Goal: Check status: Check status

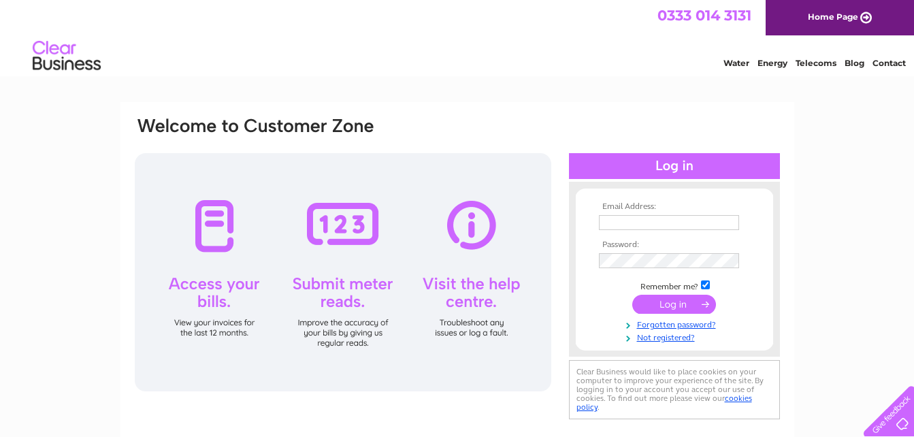
type input "aandlfoley@tiscali.co.uk"
click at [669, 295] on input "submit" at bounding box center [674, 304] width 84 height 19
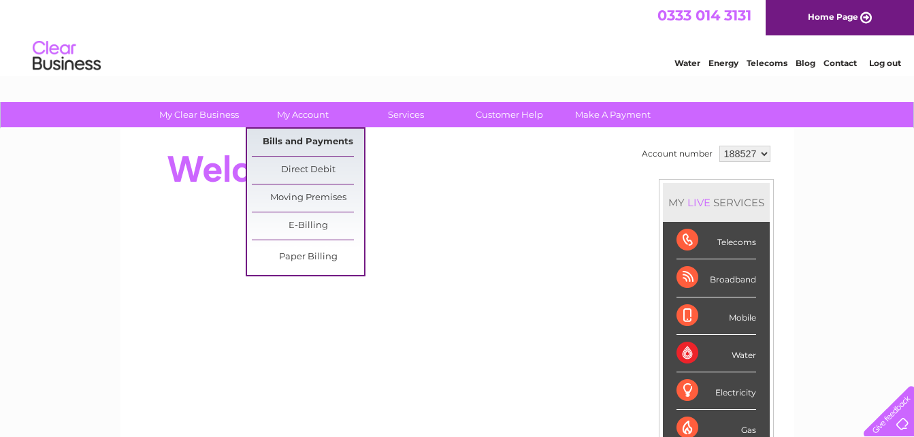
click at [305, 137] on link "Bills and Payments" at bounding box center [308, 142] width 112 height 27
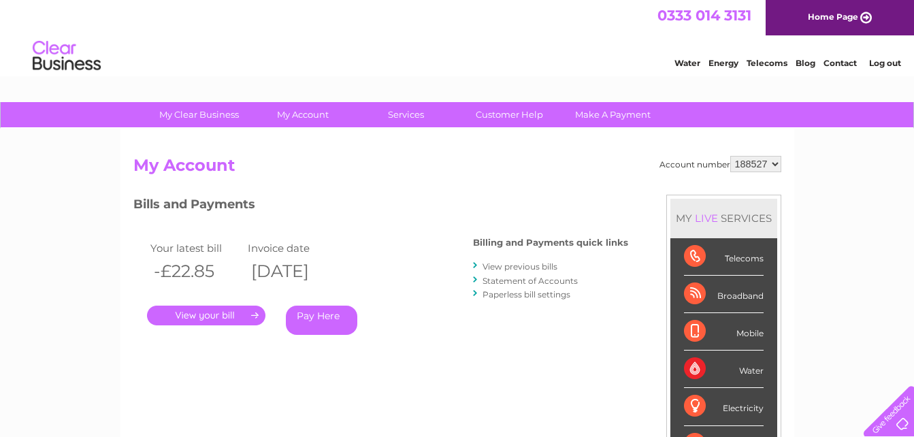
click at [773, 162] on select "188527 188536" at bounding box center [755, 164] width 51 height 16
select select "188536"
click at [730, 156] on select "188527 188536" at bounding box center [755, 164] width 51 height 16
